Goal: Task Accomplishment & Management: Manage account settings

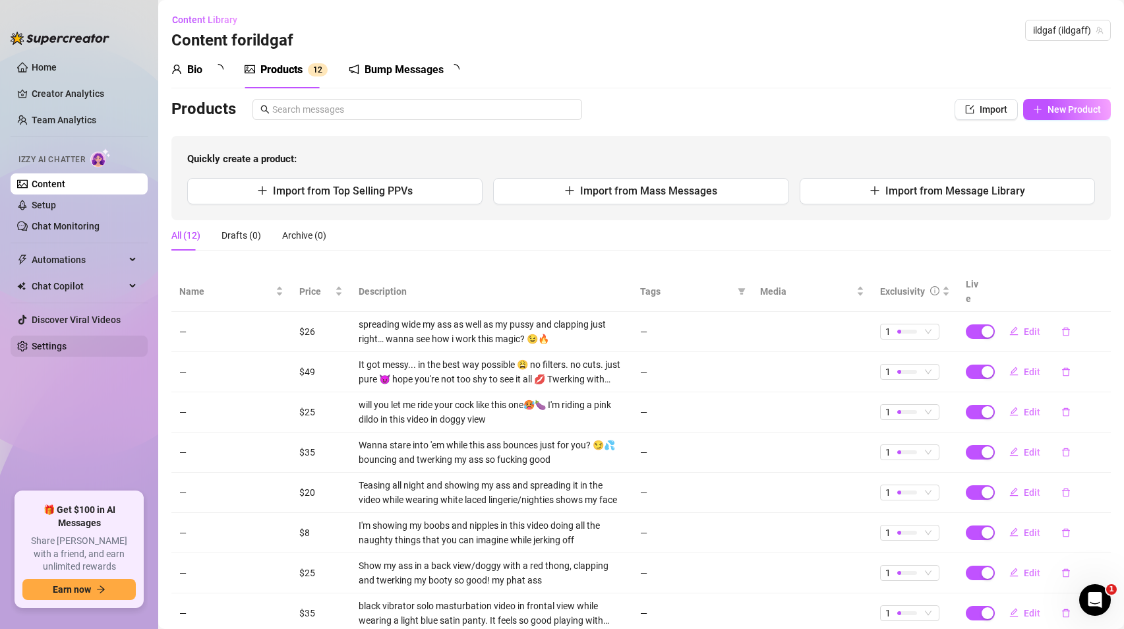
click at [67, 343] on link "Settings" at bounding box center [49, 346] width 35 height 11
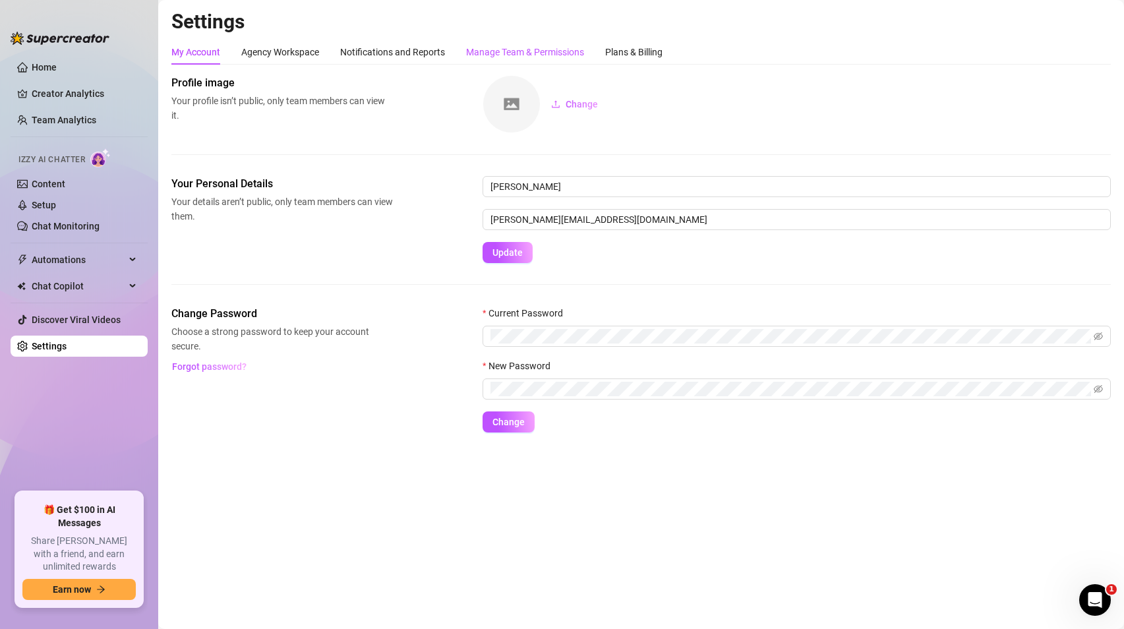
click at [547, 50] on div "Manage Team & Permissions" at bounding box center [525, 52] width 118 height 15
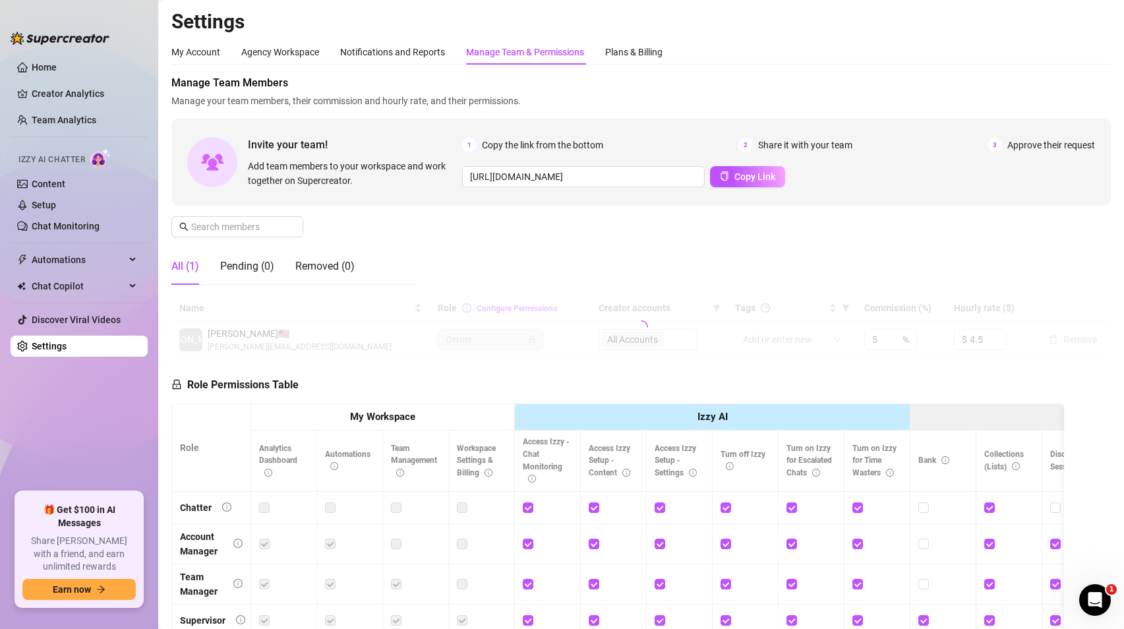
scroll to position [170, 0]
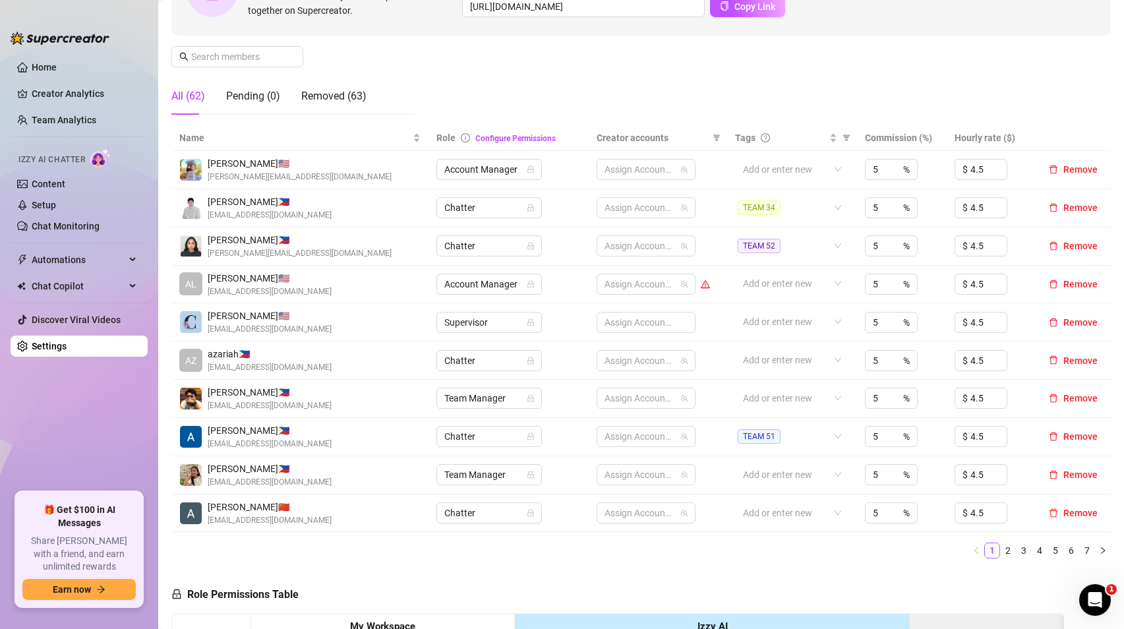
click at [404, 543] on ul "1 2 3 4 5 6 7" at bounding box center [640, 551] width 939 height 16
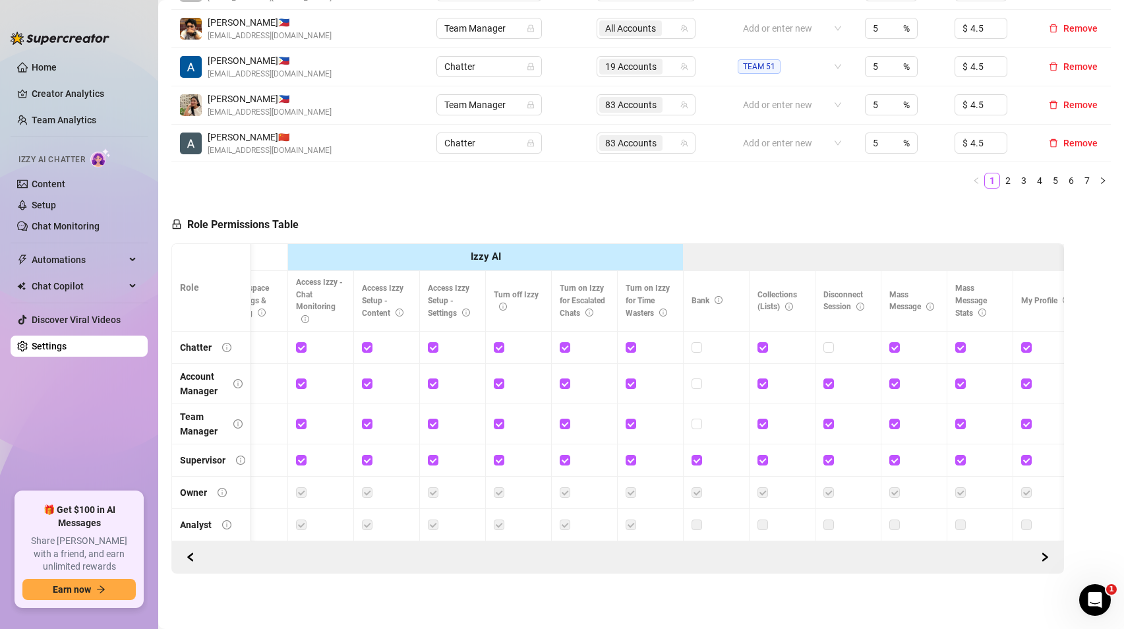
scroll to position [0, 229]
click at [398, 309] on icon "info-circle" at bounding box center [398, 313] width 8 height 8
click at [397, 311] on icon "info-circle" at bounding box center [397, 313] width 1 height 4
click at [468, 309] on icon "info-circle" at bounding box center [464, 313] width 8 height 8
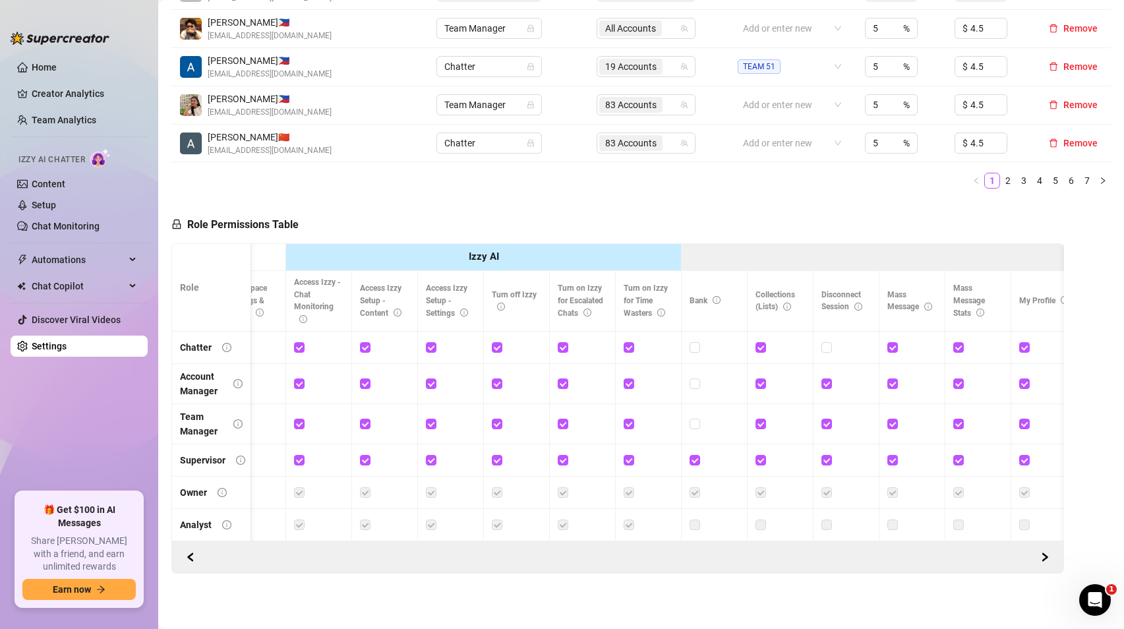
click at [467, 309] on icon "info-circle" at bounding box center [464, 313] width 8 height 8
click at [465, 309] on icon "info-circle" at bounding box center [464, 313] width 8 height 8
click at [466, 309] on icon "info-circle" at bounding box center [464, 313] width 8 height 8
click at [462, 309] on icon "info-circle" at bounding box center [464, 313] width 8 height 8
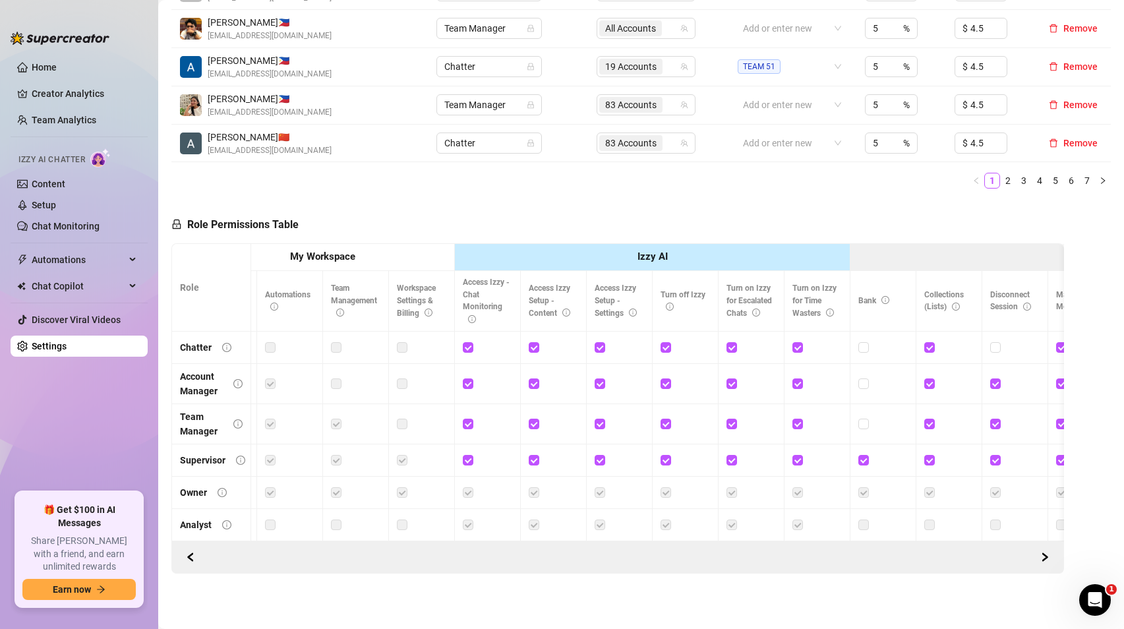
scroll to position [0, 0]
